Goal: Find specific page/section: Find specific page/section

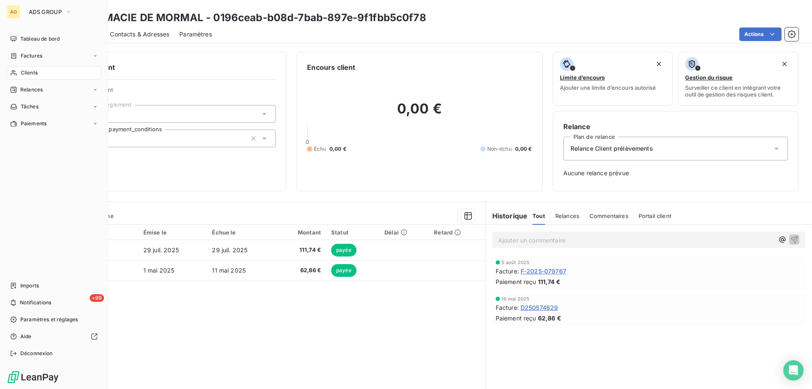
click at [35, 71] on span "Clients" at bounding box center [29, 73] width 17 height 8
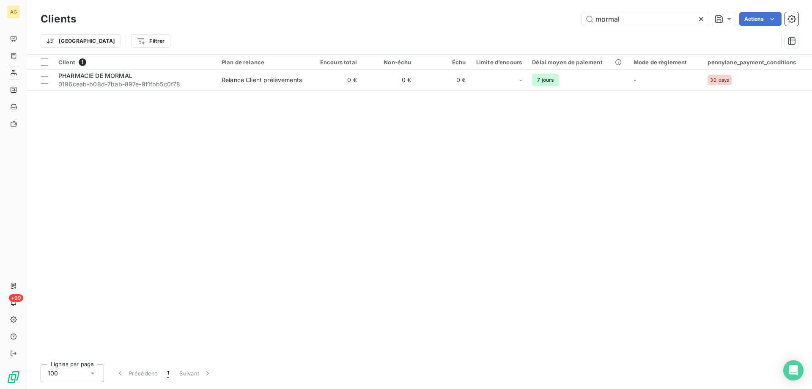
drag, startPoint x: 627, startPoint y: 18, endPoint x: 527, endPoint y: 24, distance: 99.6
click at [535, 19] on div "mormal Actions" at bounding box center [442, 19] width 712 height 14
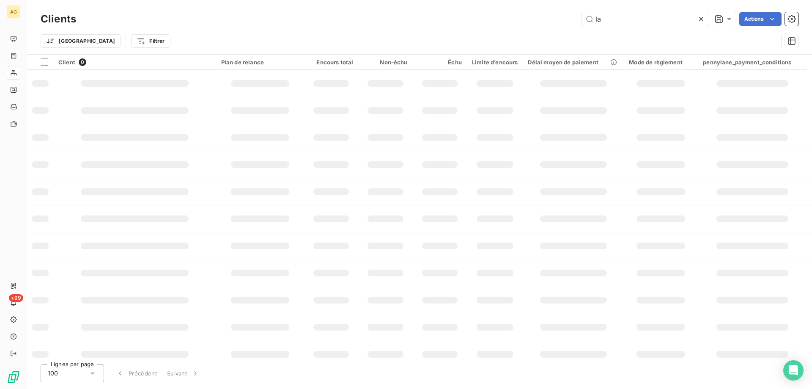
type input "l"
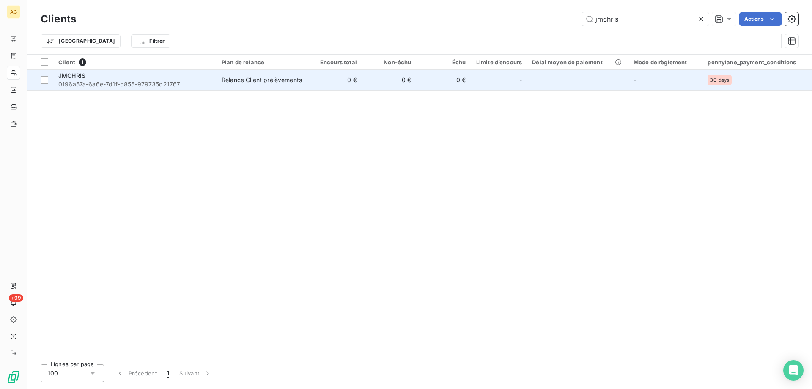
type input "jmchris"
click at [120, 88] on td "JMCHRIS 0196a57a-6a6e-7d1f-b855-979735d21767" at bounding box center [134, 80] width 163 height 20
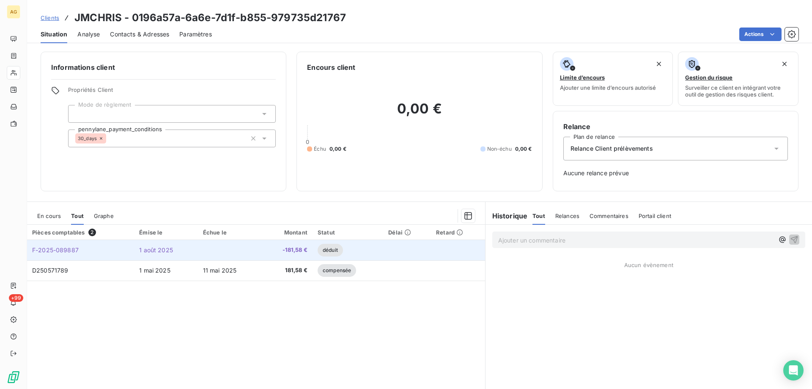
click at [62, 250] on span "F-2025-089887" at bounding box center [55, 249] width 47 height 7
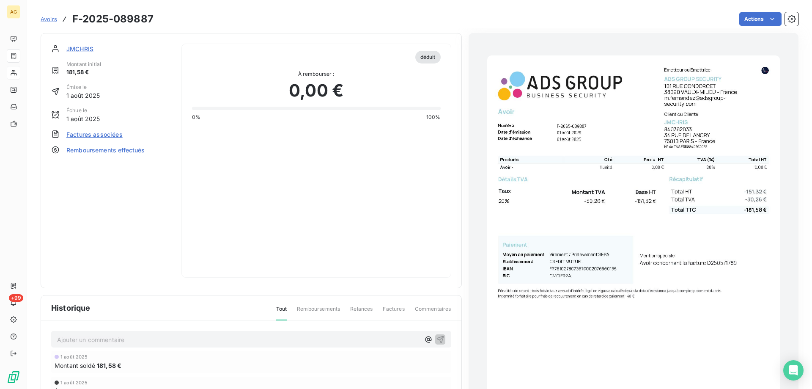
click at [662, 181] on img "button" at bounding box center [633, 262] width 293 height 414
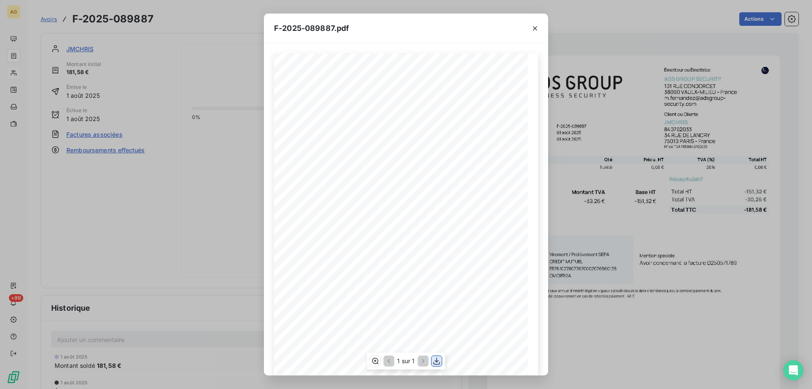
click at [436, 362] on icon "button" at bounding box center [437, 360] width 7 height 7
click at [536, 26] on icon "button" at bounding box center [535, 28] width 8 height 8
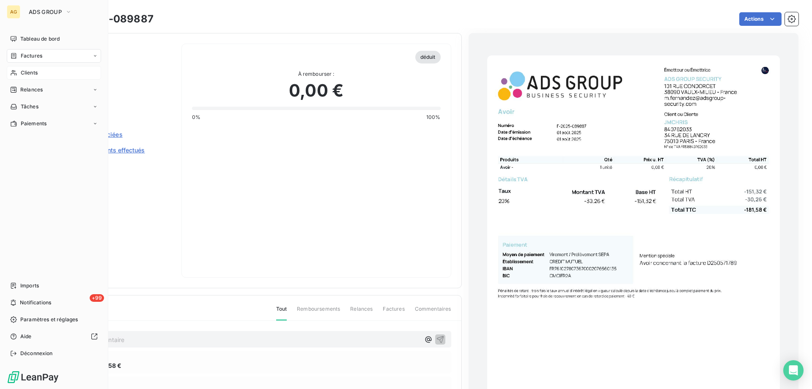
click at [22, 72] on span "Clients" at bounding box center [29, 73] width 17 height 8
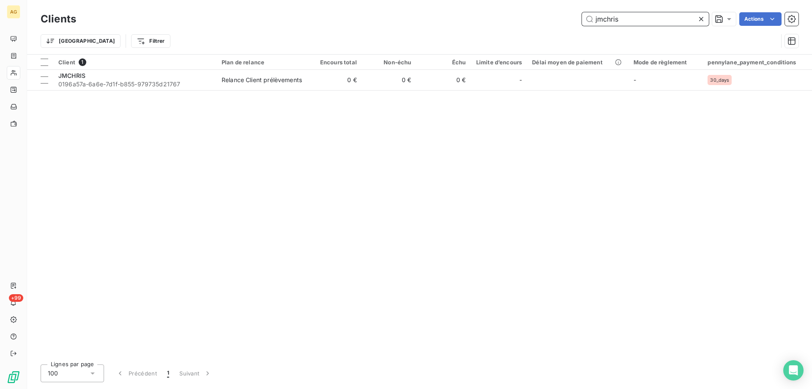
drag, startPoint x: 611, startPoint y: 14, endPoint x: 511, endPoint y: 5, distance: 99.8
click at [521, 0] on div "Clients jmchris Actions Trier Filtrer" at bounding box center [419, 27] width 785 height 54
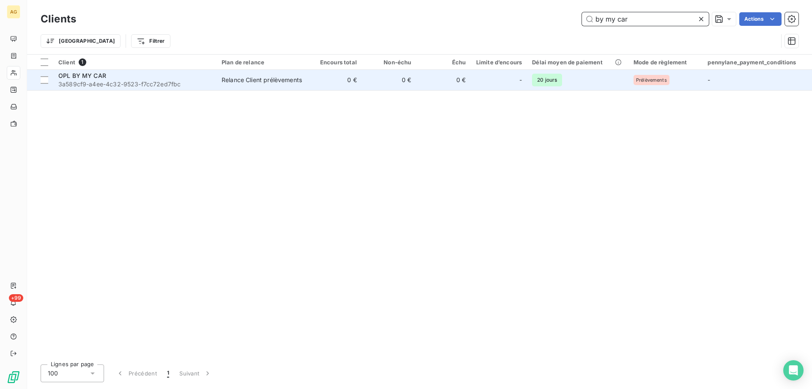
type input "by my car"
click at [119, 85] on span "3a589cf9-a4ee-4c32-9523-f7cc72ed7fbc" at bounding box center [134, 84] width 153 height 8
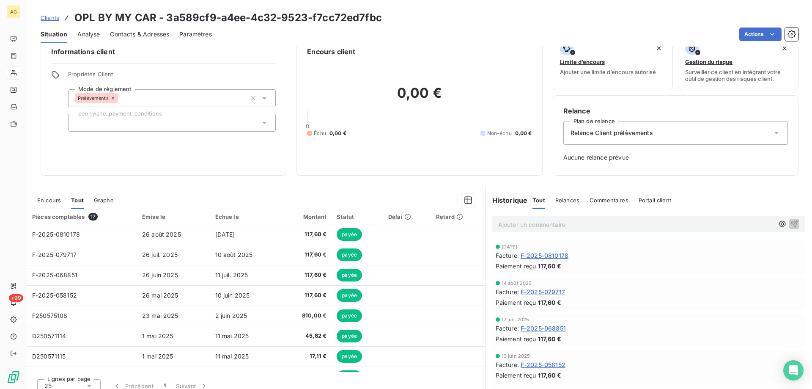
scroll to position [24, 0]
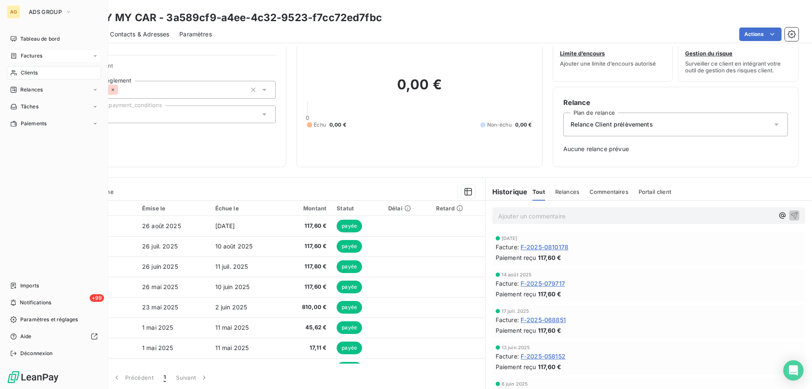
click at [27, 58] on span "Factures" at bounding box center [32, 56] width 22 height 8
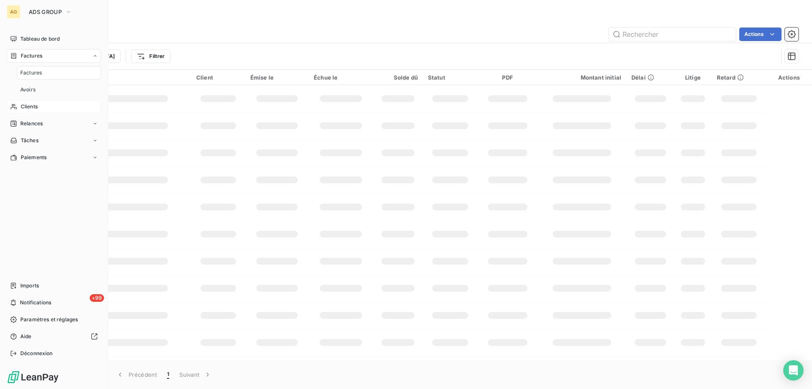
click at [41, 73] on span "Factures" at bounding box center [31, 73] width 22 height 8
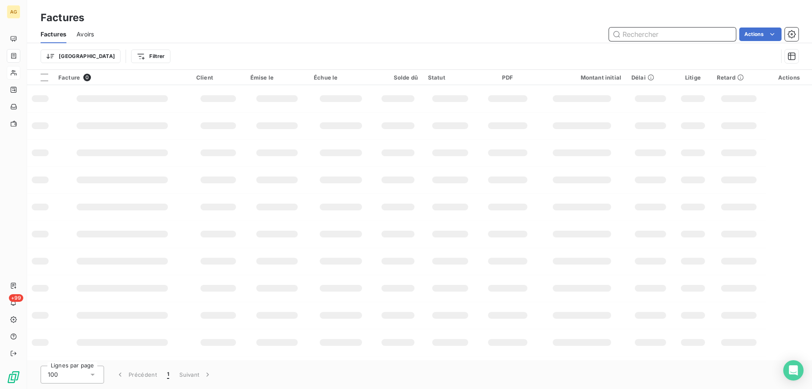
click at [668, 36] on input "text" at bounding box center [672, 34] width 127 height 14
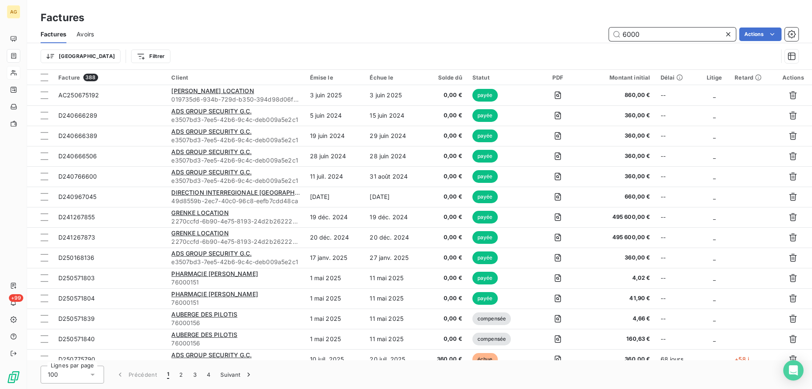
type input "6000"
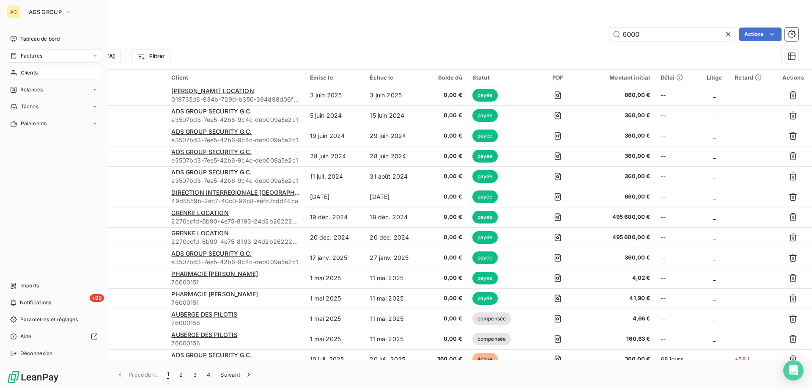
click at [38, 71] on span "Clients" at bounding box center [29, 73] width 17 height 8
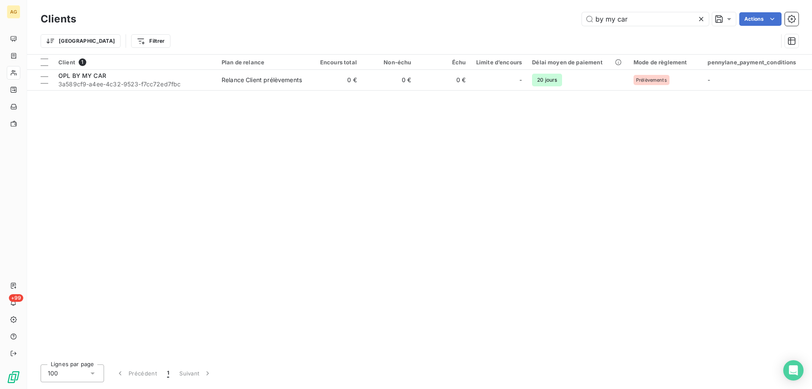
drag, startPoint x: 599, startPoint y: 19, endPoint x: 543, endPoint y: 14, distance: 55.7
click at [544, 14] on div "by my car Actions" at bounding box center [442, 19] width 712 height 14
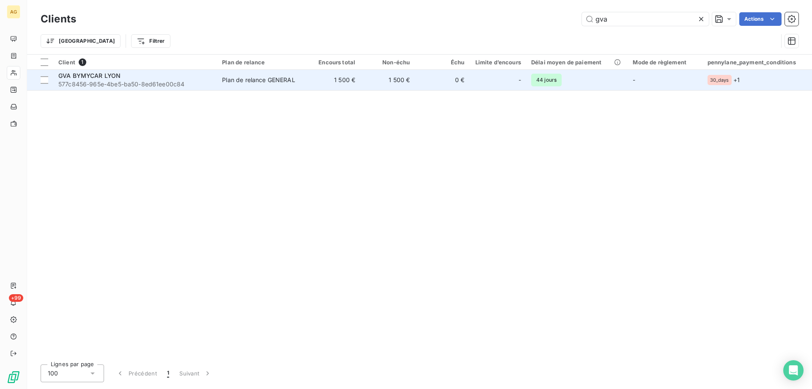
type input "gva"
click at [102, 81] on span "577c8456-965e-4be5-ba50-8ed61ee00c84" at bounding box center [135, 84] width 154 height 8
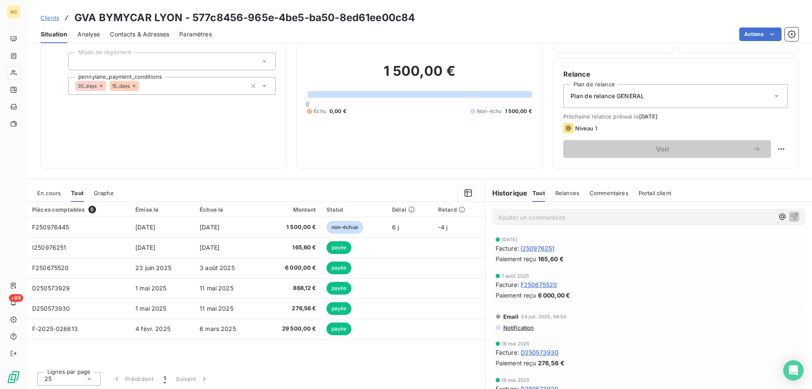
scroll to position [54, 0]
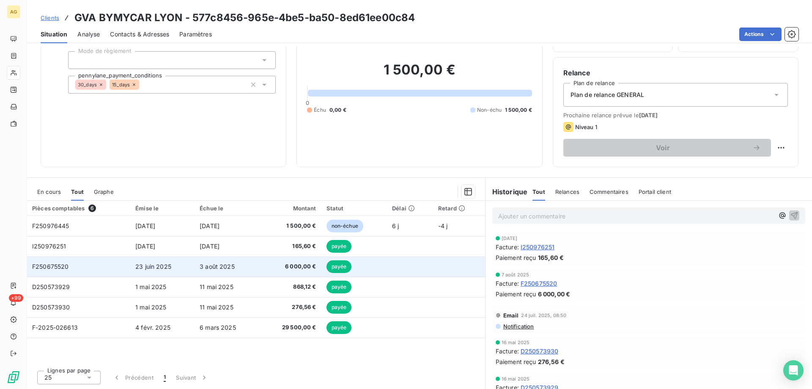
click at [58, 268] on span "F250675520" at bounding box center [50, 266] width 37 height 7
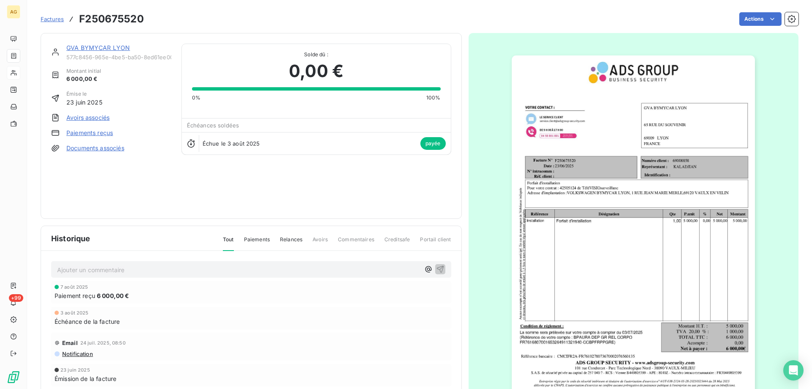
click at [93, 49] on link "GVA BYMYCAR LYON" at bounding box center [97, 47] width 63 height 7
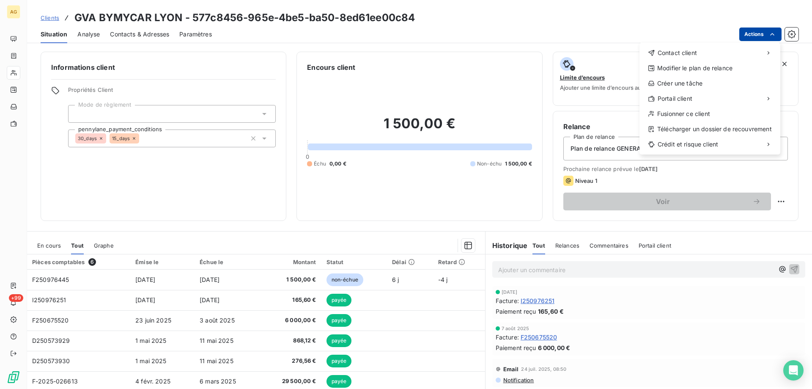
click at [767, 30] on html "AG +99 Clients GVA BYMYCAR LYON - 577c8456-965e-4be5-ba50-8ed61ee00c84 Situatio…" at bounding box center [406, 194] width 812 height 389
click at [578, 121] on div "Copier le lien vers le portail" at bounding box center [585, 117] width 96 height 14
